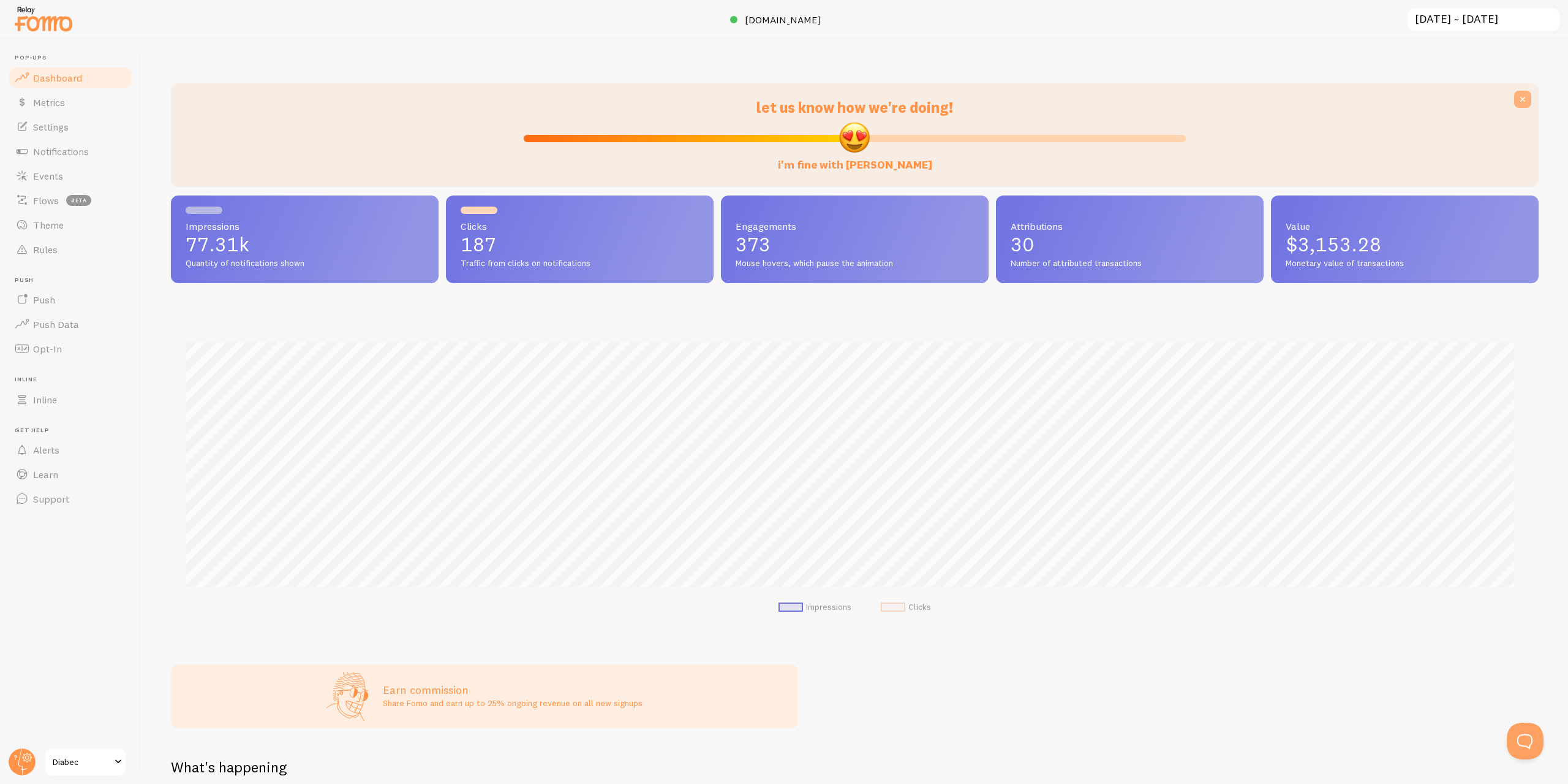
click at [1516, 100] on icon at bounding box center [1522, 99] width 12 height 12
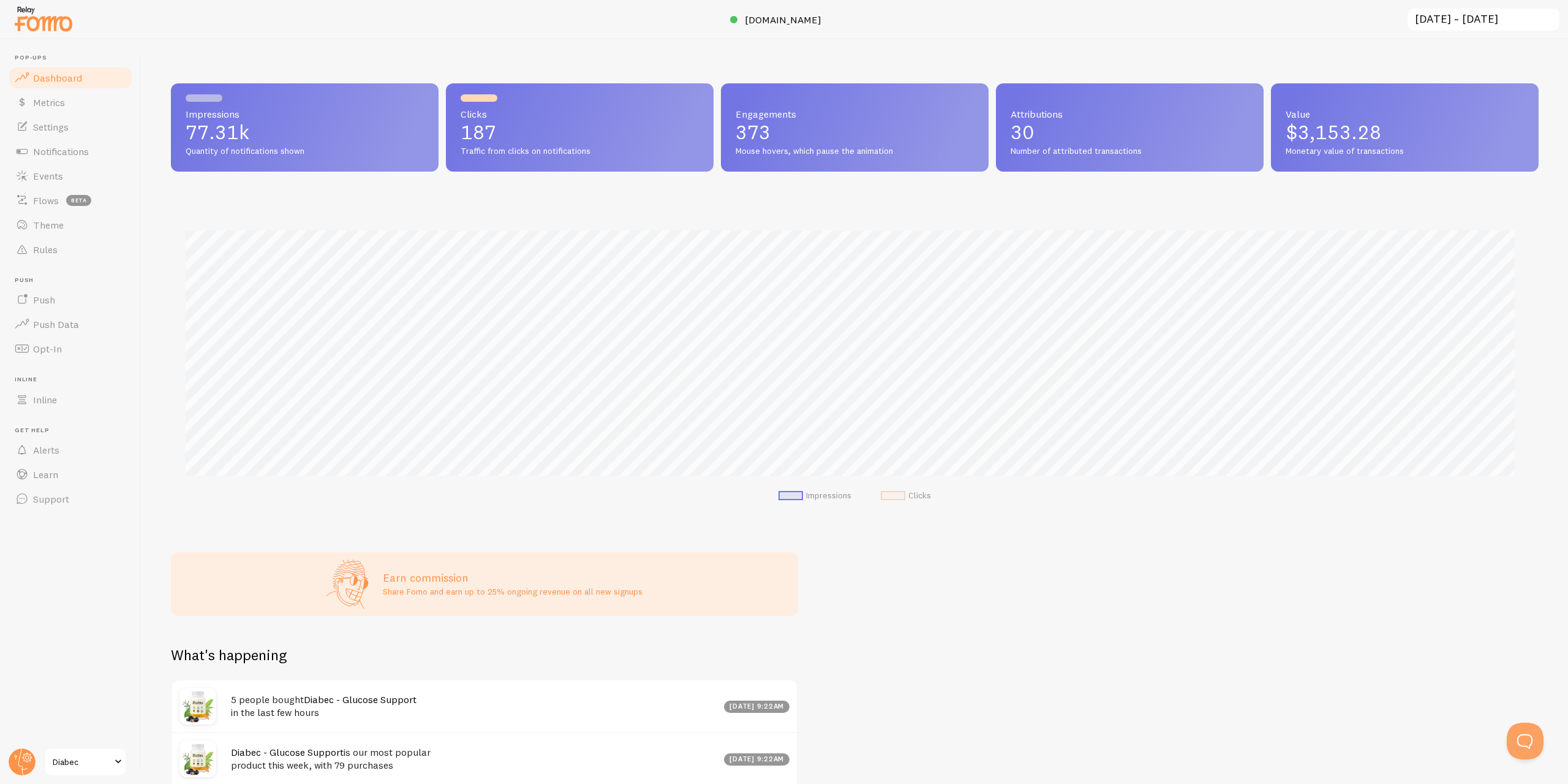
click at [1353, 106] on div "Value $3,153.28 Monetary value of transactions" at bounding box center [1404, 128] width 268 height 88
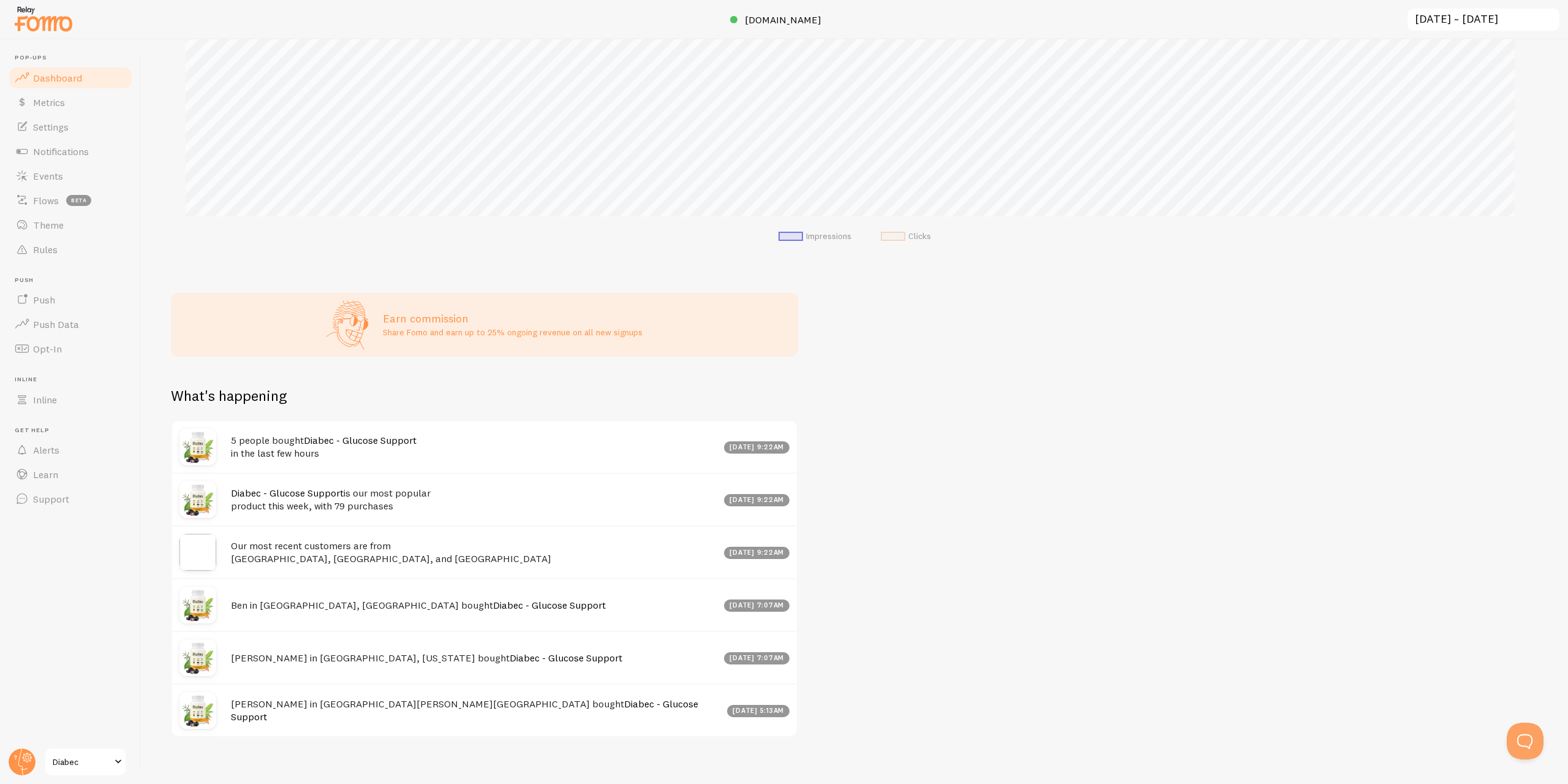
scroll to position [271, 0]
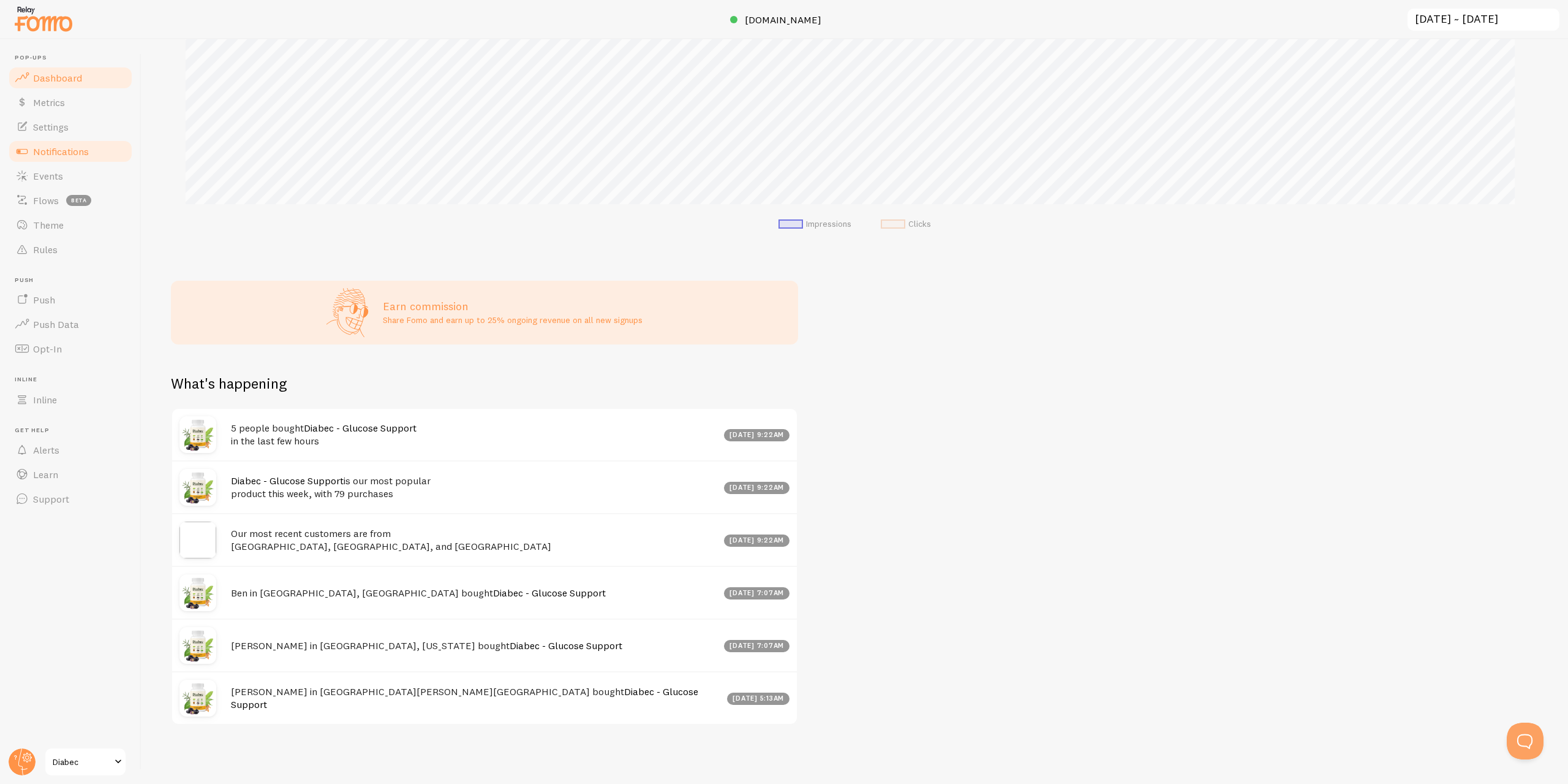
click at [84, 149] on span "Notifications" at bounding box center [61, 151] width 56 height 12
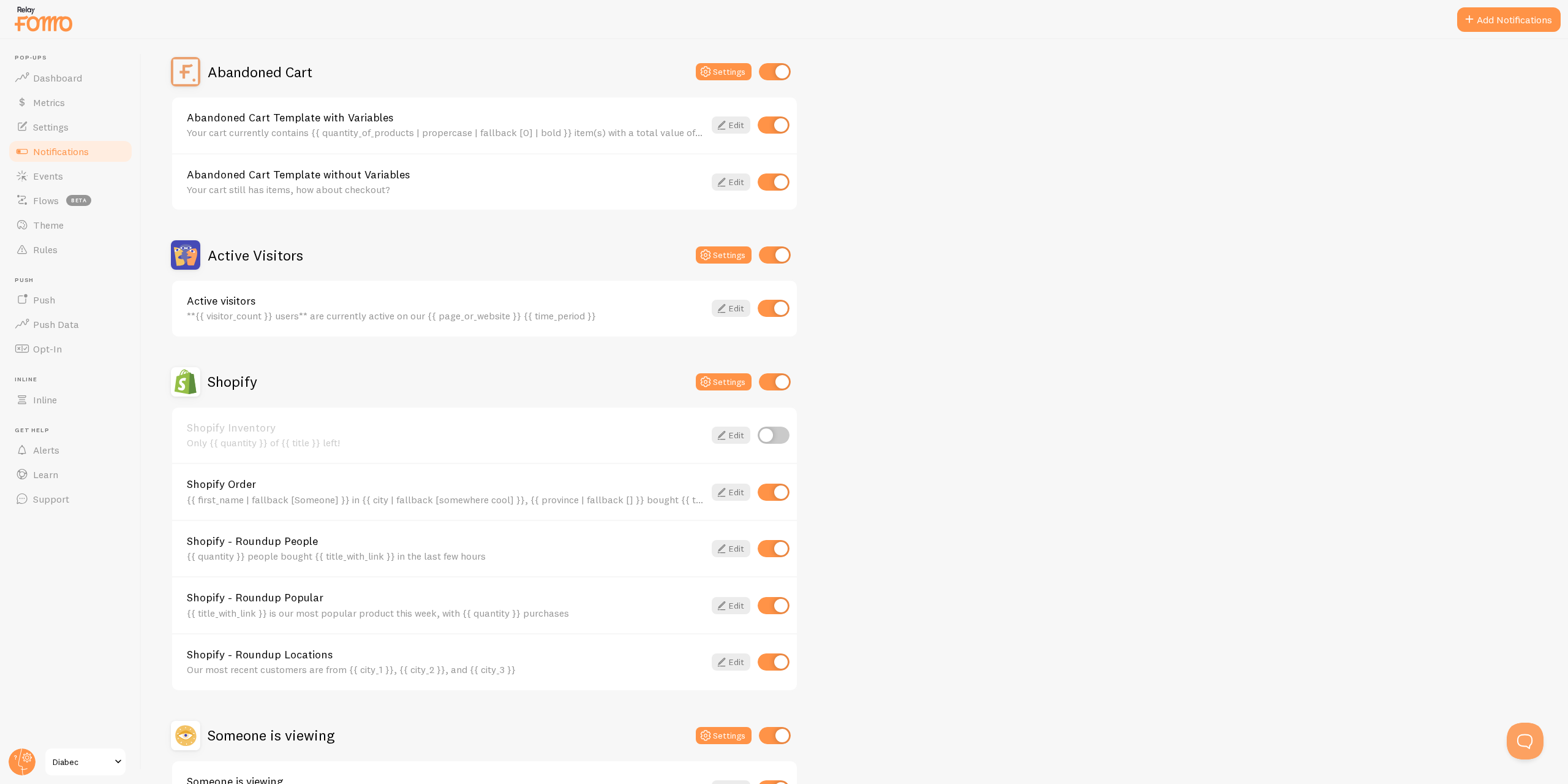
scroll to position [81, 0]
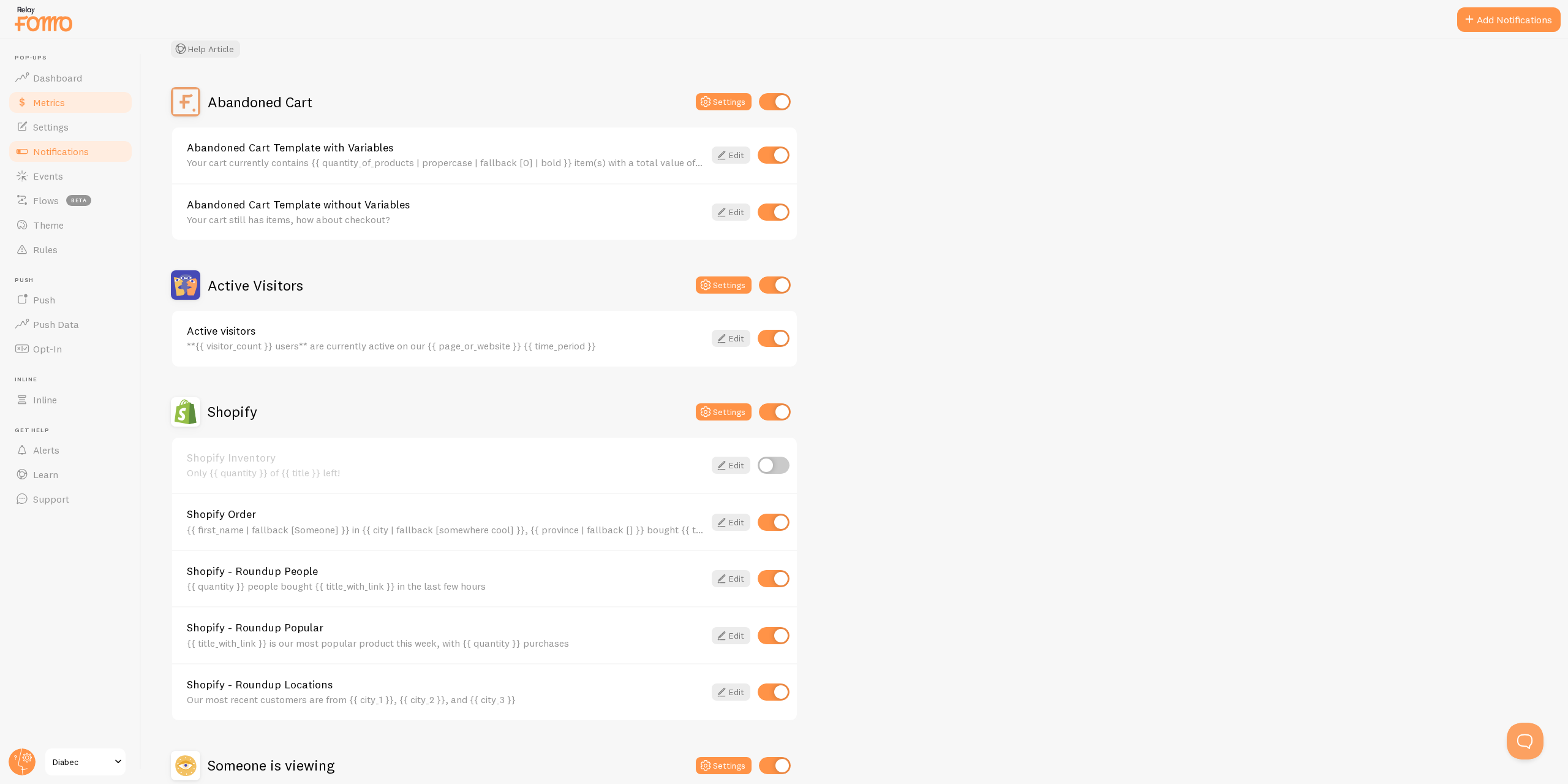
click at [79, 108] on link "Metrics" at bounding box center [70, 102] width 126 height 25
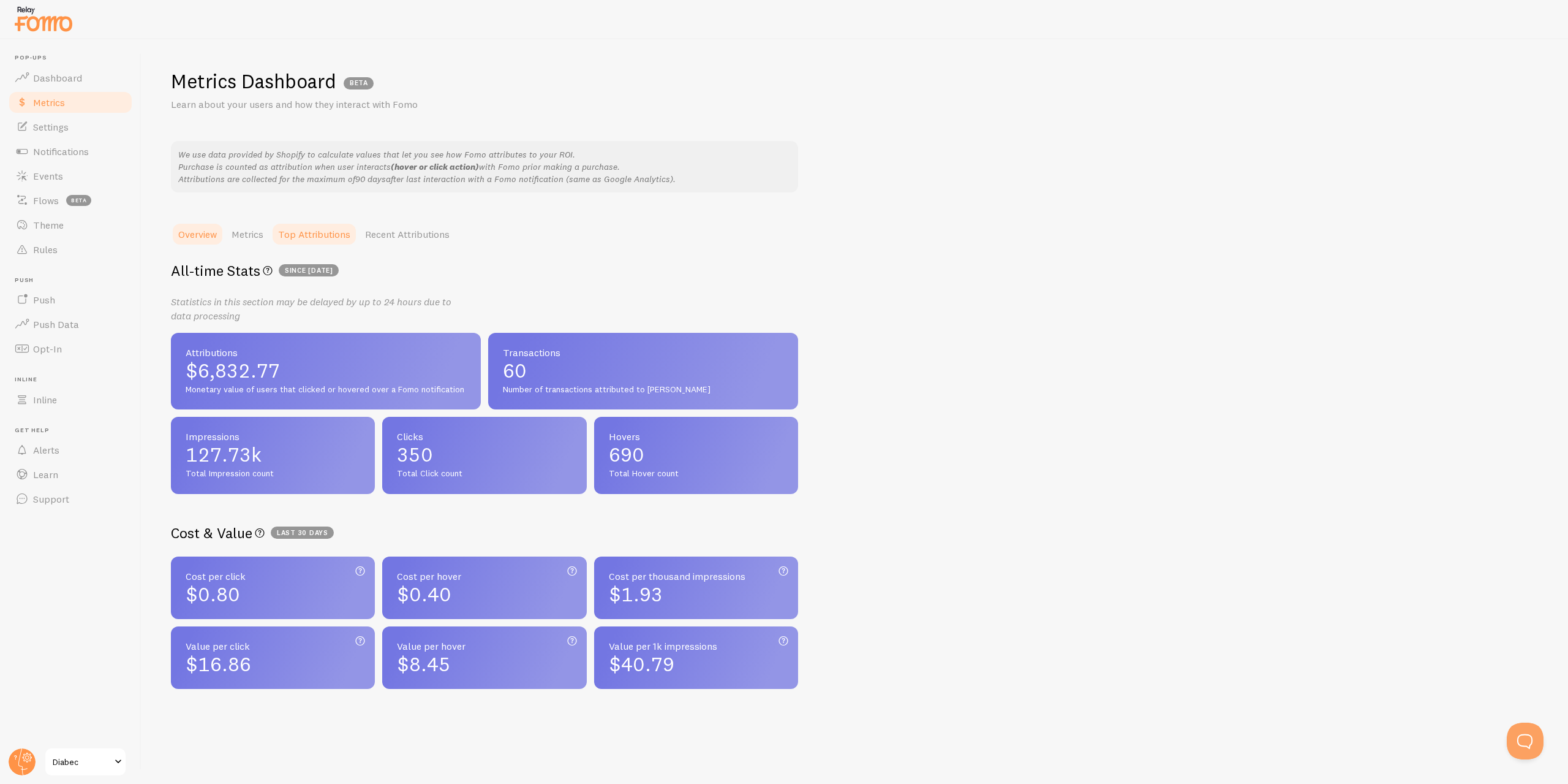
scroll to position [8, 0]
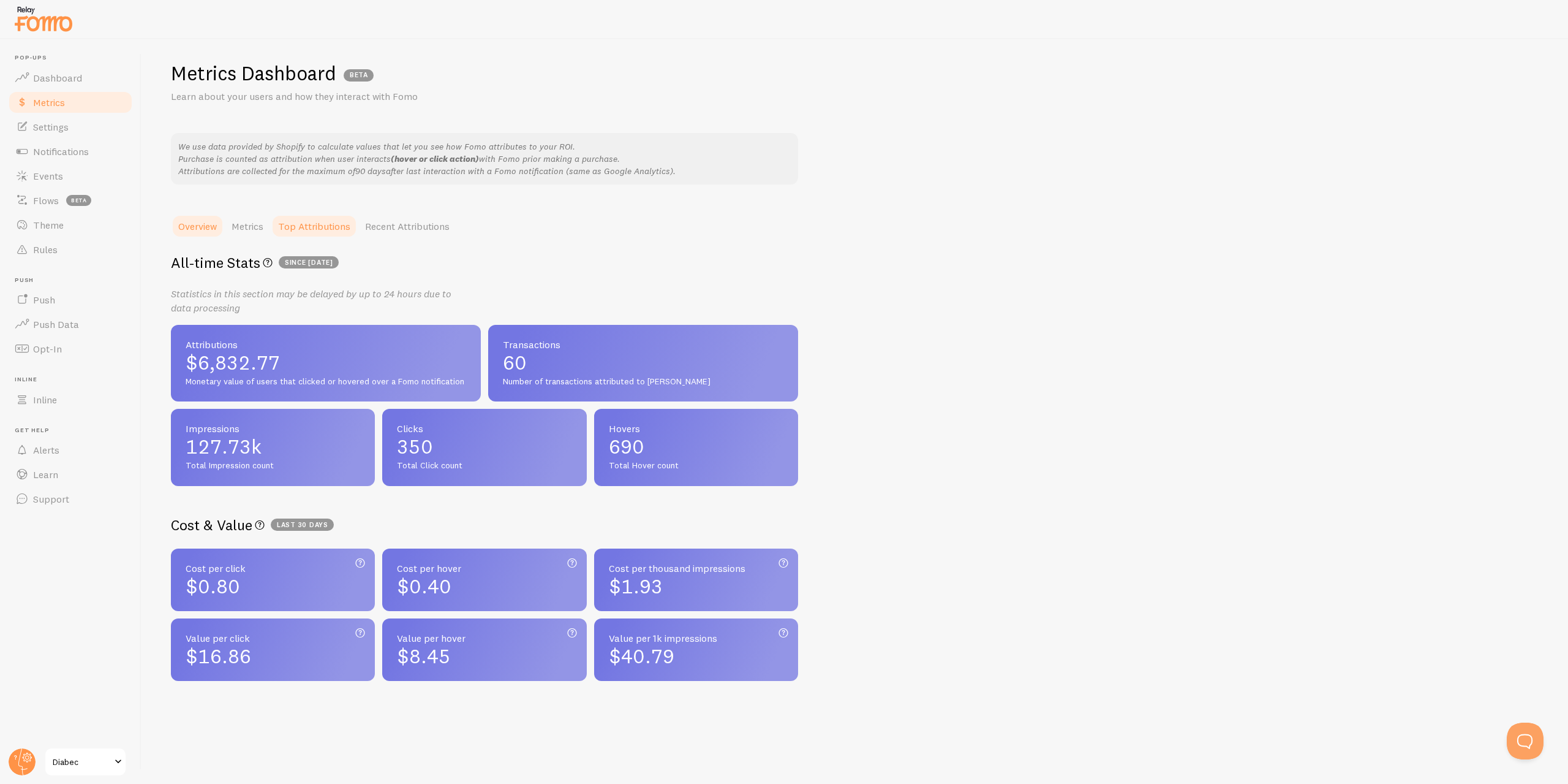
click at [300, 220] on link "Top Attributions" at bounding box center [314, 226] width 87 height 25
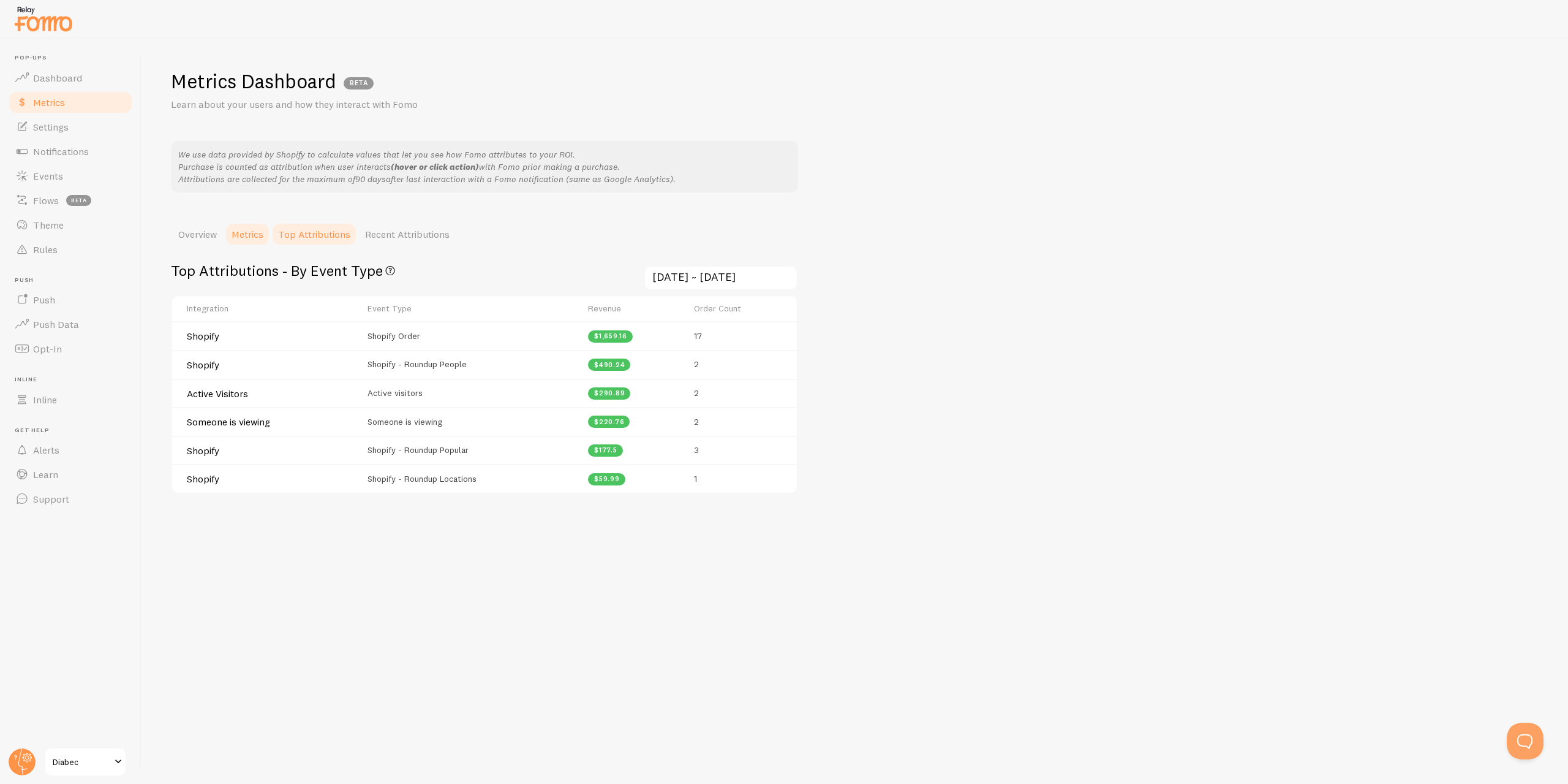
click at [255, 238] on link "Metrics" at bounding box center [247, 234] width 47 height 25
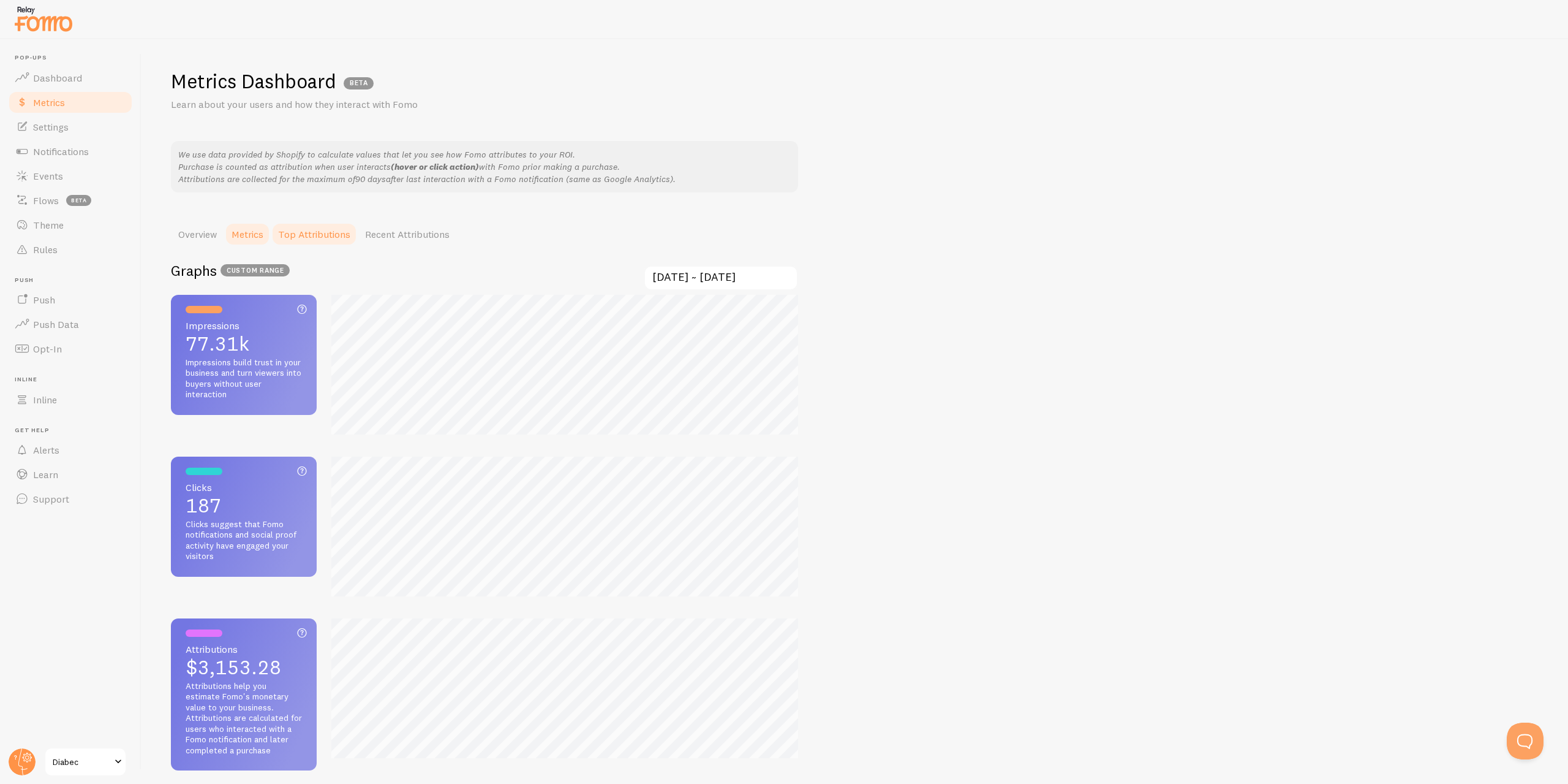
scroll to position [784, 1568]
click at [308, 236] on link "Top Attributions" at bounding box center [314, 234] width 87 height 25
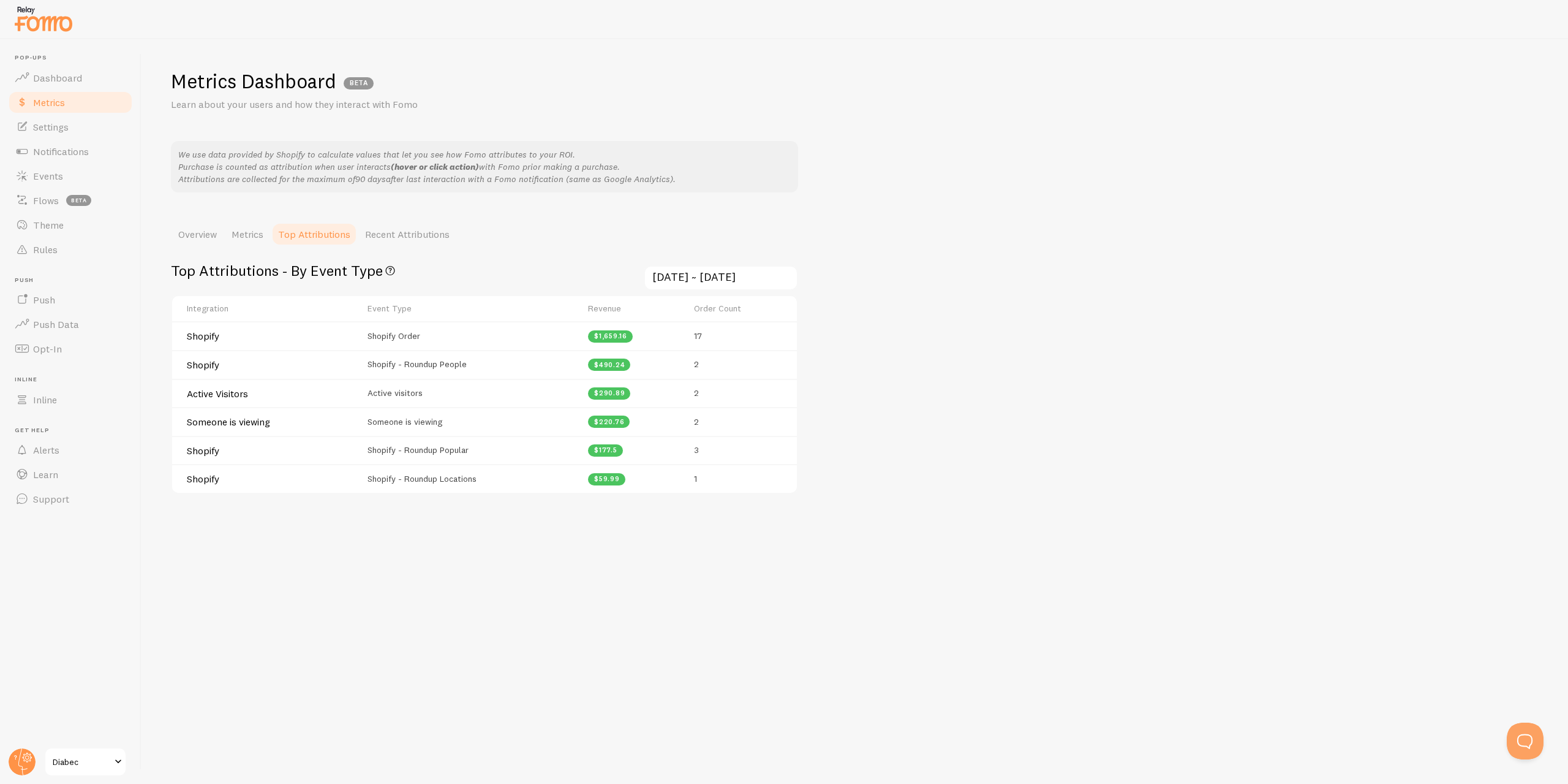
drag, startPoint x: 389, startPoint y: 361, endPoint x: 427, endPoint y: 369, distance: 38.8
click at [427, 369] on span "Shopify - Roundup People" at bounding box center [417, 364] width 99 height 11
drag, startPoint x: 389, startPoint y: 395, endPoint x: 414, endPoint y: 398, distance: 25.2
click at [414, 398] on span "Active visitors" at bounding box center [395, 392] width 55 height 11
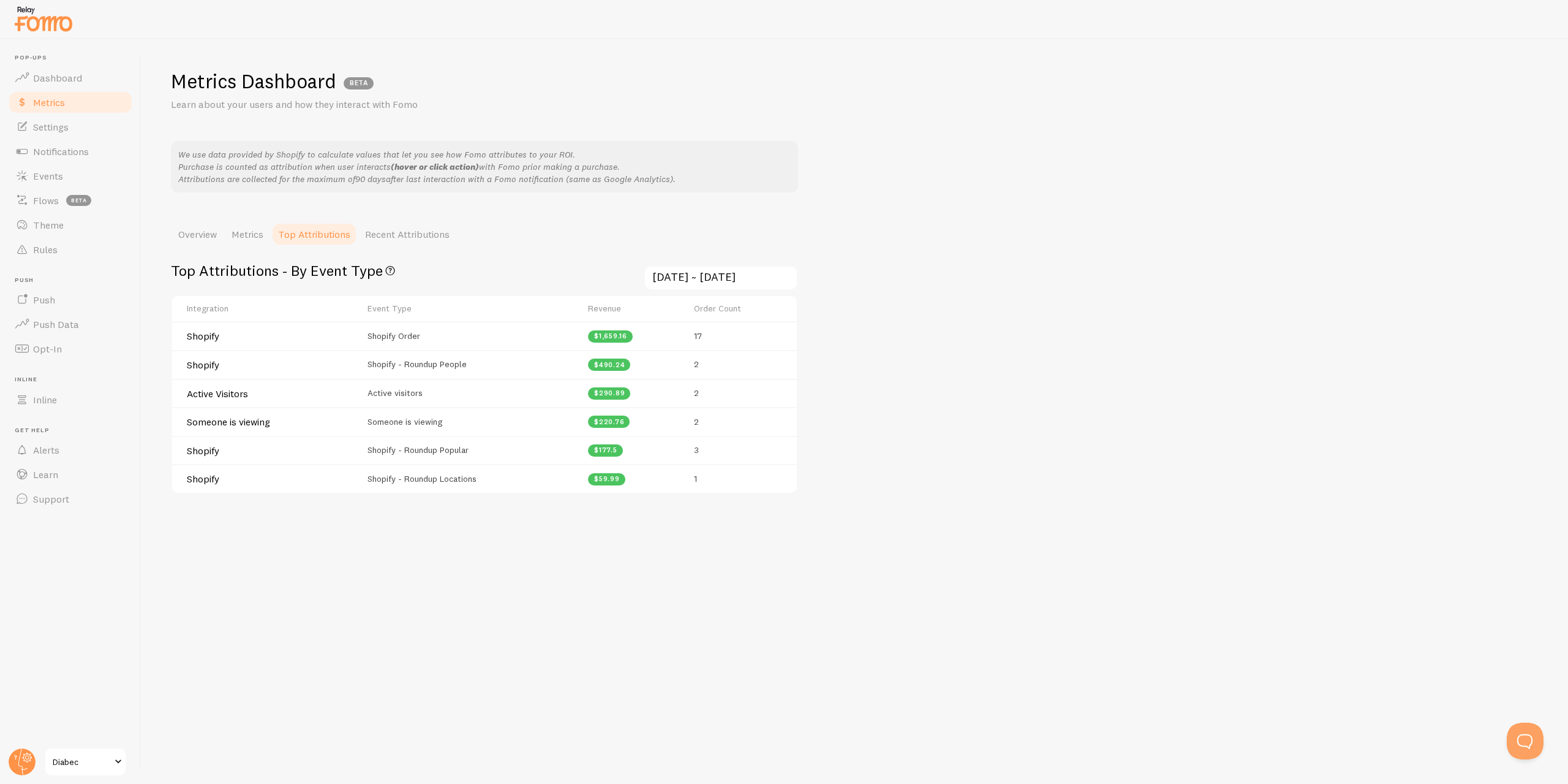
drag, startPoint x: 395, startPoint y: 421, endPoint x: 421, endPoint y: 466, distance: 52.0
click at [421, 463] on tbody "Shopify Shopify Order $1,659.16 17 Shopify Shopify - Roundup People $490.24 2 A…" at bounding box center [484, 406] width 625 height 171
click at [417, 528] on div "Top Attributions - By Event Type Top Event Types that contributes the most to a…" at bounding box center [485, 392] width 627 height 292
